Goal: Find specific page/section: Find specific page/section

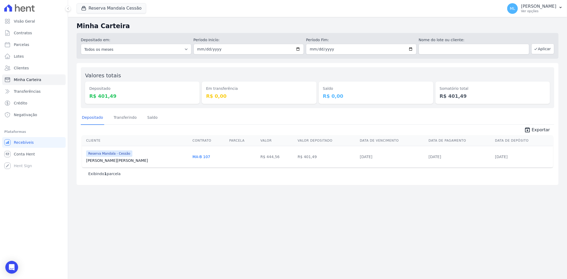
click at [98, 14] on div "Reserva Mandala Cessão [PERSON_NAME] - Ghia Areias do Planalto Oasis [PERSON_NA…" at bounding box center [289, 9] width 425 height 18
click at [99, 11] on button "Reserva Mandala Cessão" at bounding box center [112, 8] width 70 height 10
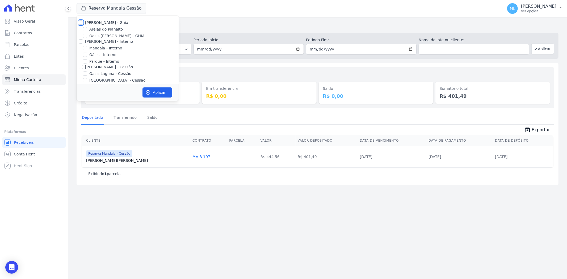
click at [81, 23] on input "[PERSON_NAME] - Ghia" at bounding box center [81, 22] width 4 height 4
checkbox input "true"
click at [81, 40] on input "[PERSON_NAME] - Interno" at bounding box center [81, 41] width 4 height 4
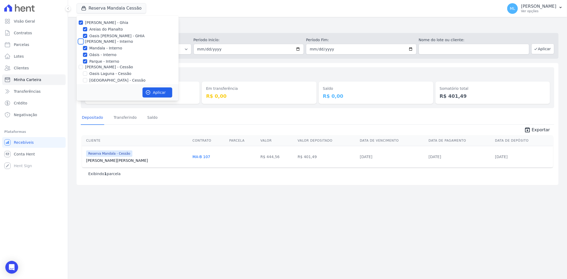
checkbox input "true"
click at [79, 66] on input "[PERSON_NAME] - Cessão" at bounding box center [81, 67] width 4 height 4
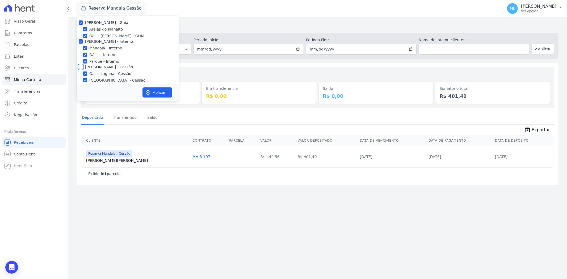
checkbox input "true"
click at [80, 44] on input "[PERSON_NAME] - LBA" at bounding box center [81, 44] width 4 height 4
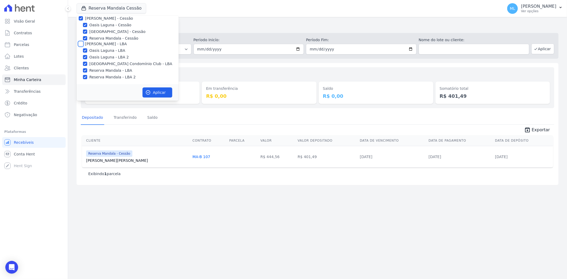
checkbox input "true"
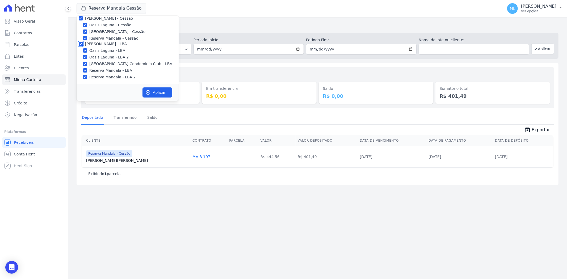
checkbox input "true"
click at [164, 94] on button "Aplicar" at bounding box center [158, 93] width 30 height 10
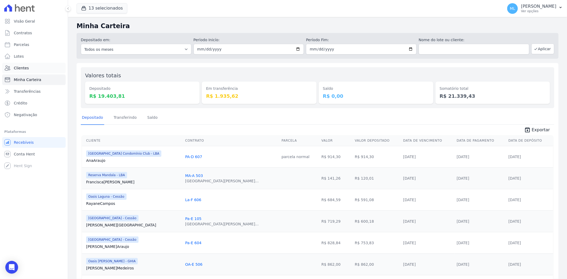
click at [37, 68] on link "Clientes" at bounding box center [34, 68] width 64 height 11
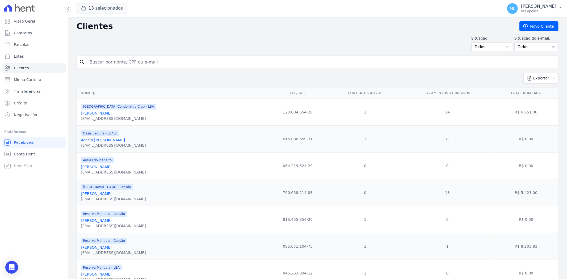
click at [289, 60] on input "search" at bounding box center [321, 62] width 470 height 11
type input "henoque"
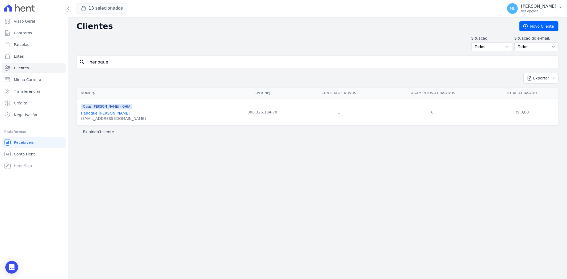
click at [130, 114] on link "Henoque [PERSON_NAME]" at bounding box center [105, 113] width 49 height 4
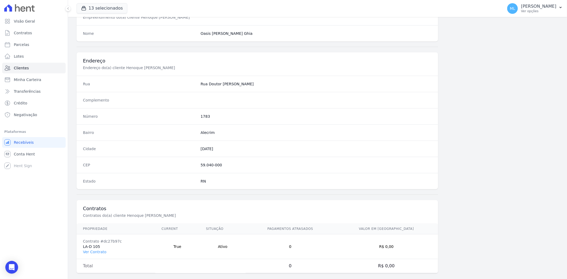
scroll to position [219, 0]
